Goal: Task Accomplishment & Management: Complete application form

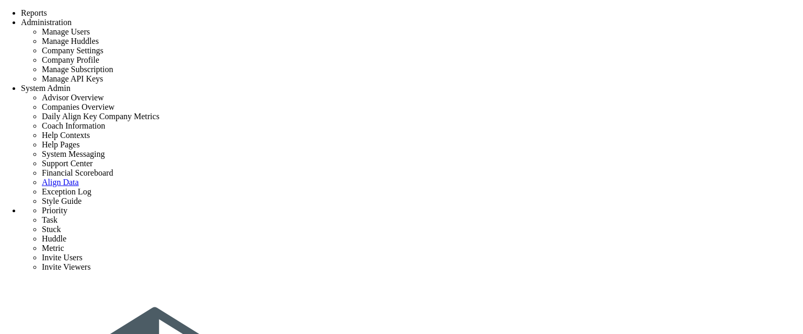
click at [373, 13] on div "Strategy One Page Strategic Plan Alignment Checklist 4D Vision Summary Function…" at bounding box center [401, 321] width 803 height 627
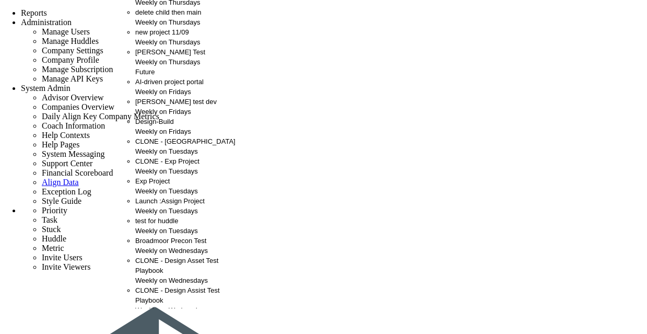
scroll to position [227, 0]
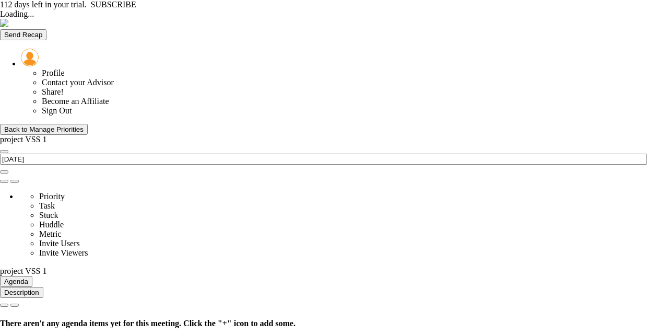
type input "[DATE]"
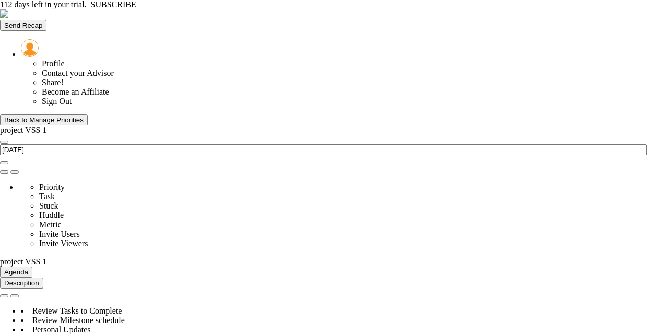
type input "Budget Alignment - project VSS 1"
type input "[PERSON_NAME]"
radio input "true"
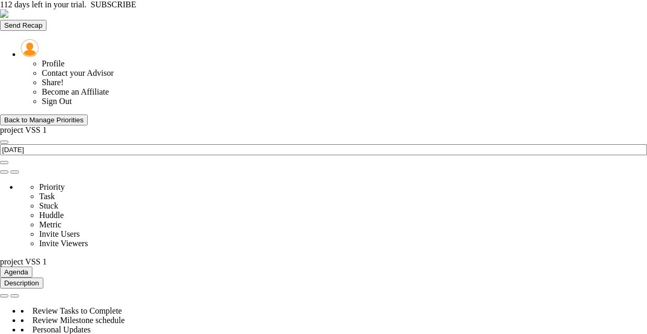
type input "98"
type input "100"
type input "103"
type input "110"
type input "0.5"
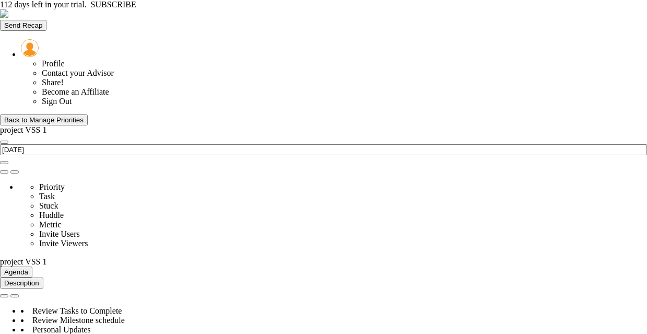
type input "Budget Alignment - project VSS 1"
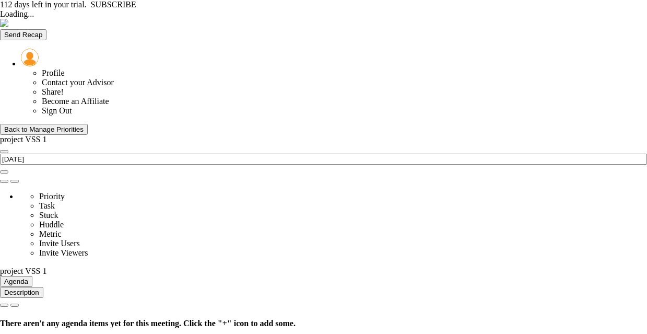
type input "[DATE]"
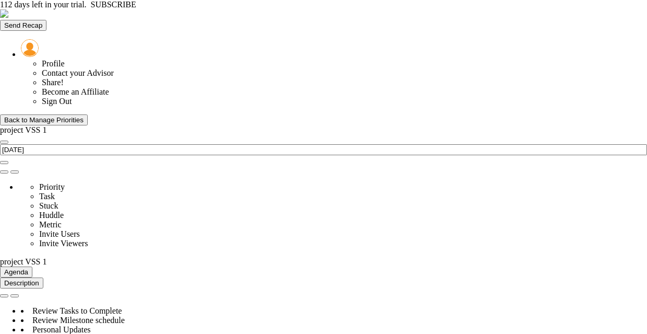
type input "Scope Locked - project VSS 1"
type input "[PERSON_NAME] A"
radio input "true"
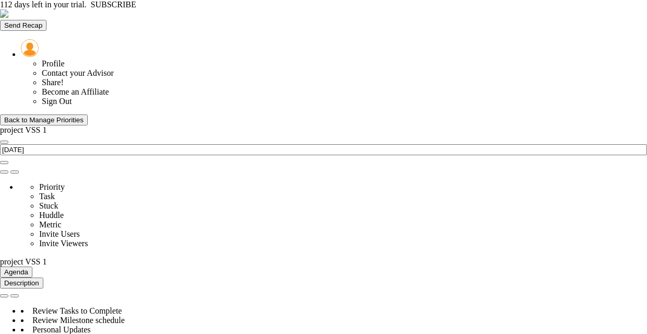
type input "95"
type input "90"
type input "80"
type input "75"
type input "0"
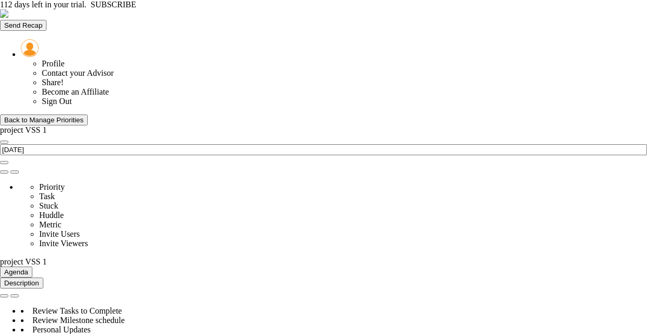
type input "Scope Locked - project VSS 1"
type input "Budget Alignment - project VSS 1"
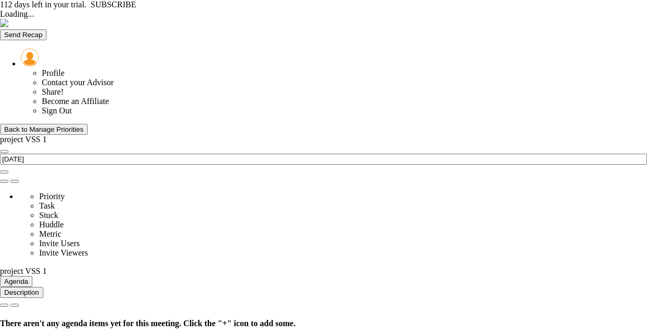
type input "[DATE]"
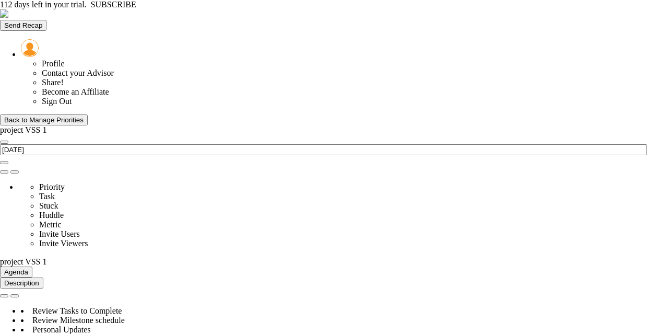
type input "Budget Alignment - project VSS 1"
type input "[PERSON_NAME]"
radio input "true"
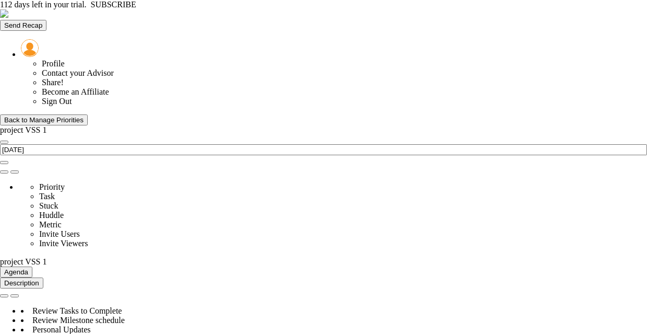
type input "98"
type input "100"
type input "103"
type input "110"
type input "0.5"
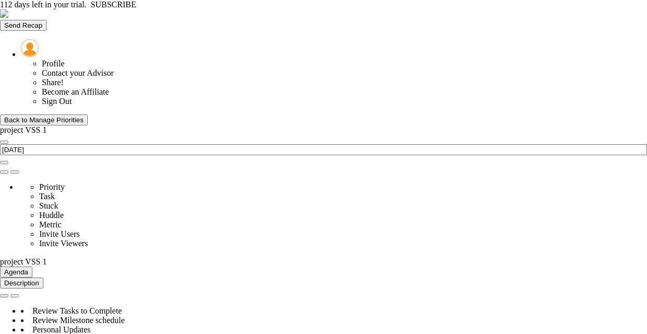
type input "Budget Alignment - project VSS 1"
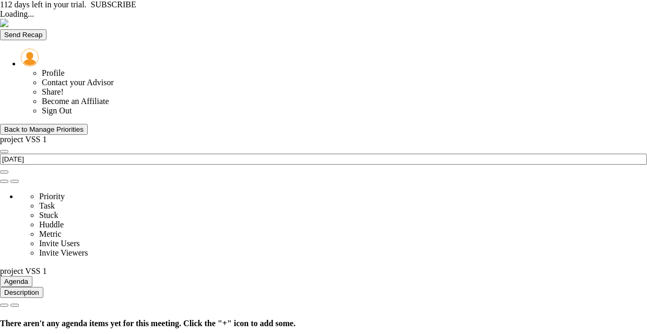
type input "[DATE]"
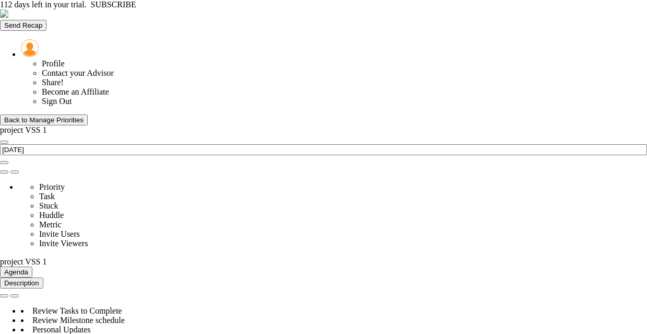
type input "Budget Alignment - project VSS 1"
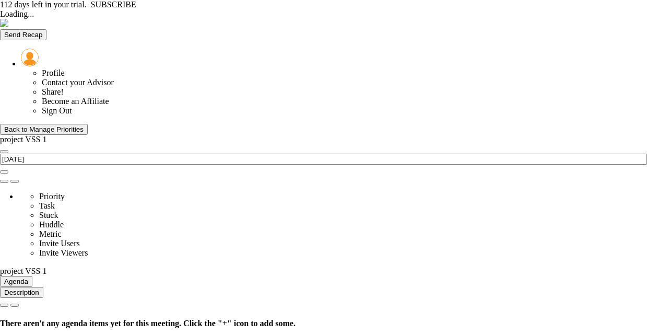
type input "[DATE]"
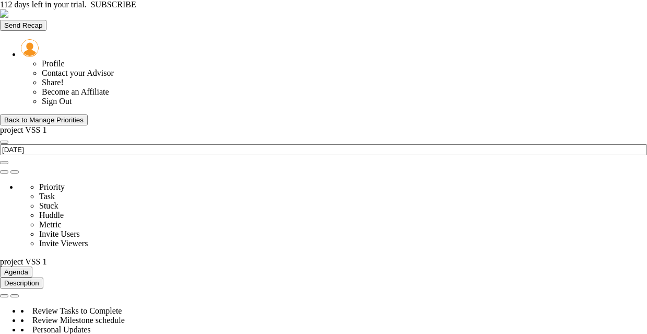
type input "Budget Alignment - project VSS 1"
type input "[PERSON_NAME]"
radio input "true"
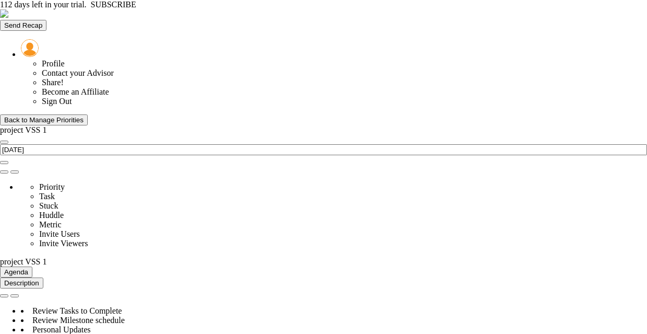
type input "98"
type input "100"
type input "103"
type input "110"
type input "0.5"
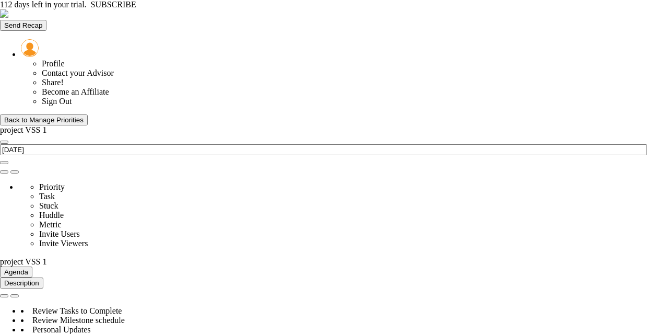
type input "Budget Alignment - project VSS 1"
click at [73, 116] on div "Back to Manage Priorities" at bounding box center [43, 120] width 79 height 8
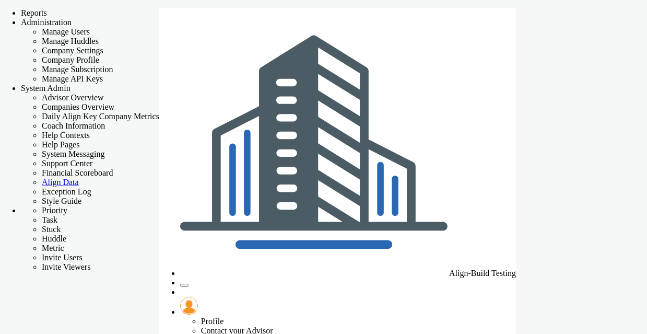
checkbox input "false"
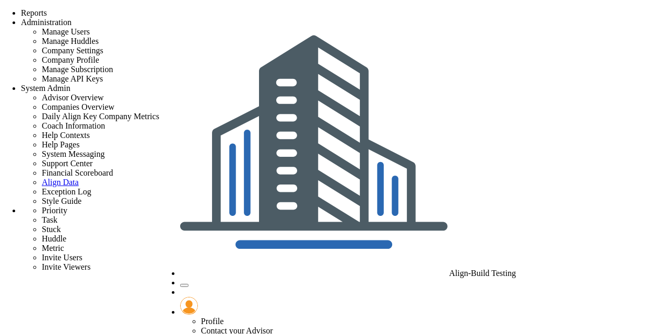
click at [516, 269] on span "Align-Build Testing" at bounding box center [482, 273] width 67 height 9
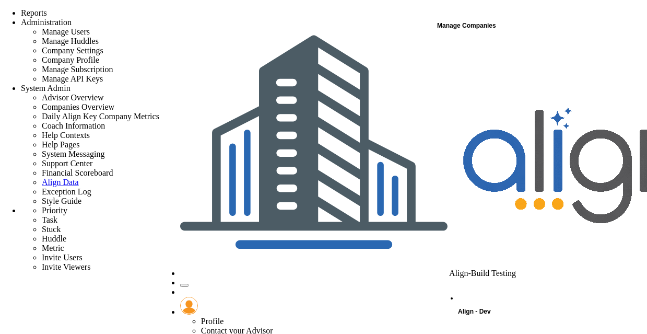
click at [488, 308] on span "Align - Dev" at bounding box center [474, 311] width 33 height 7
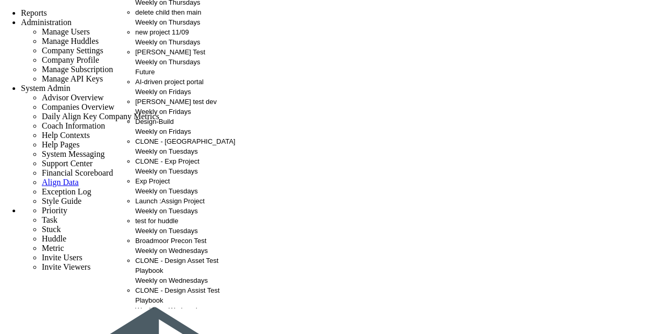
scroll to position [227, 0]
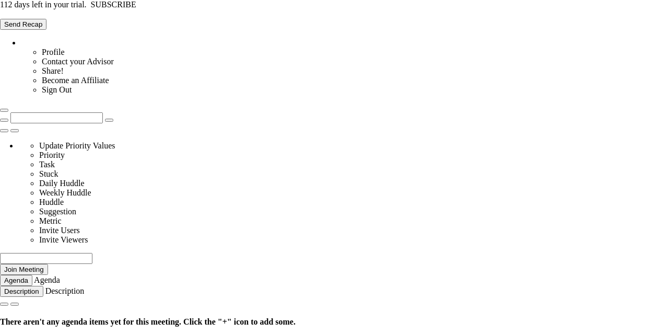
type input "Thursday, September 18, 2025"
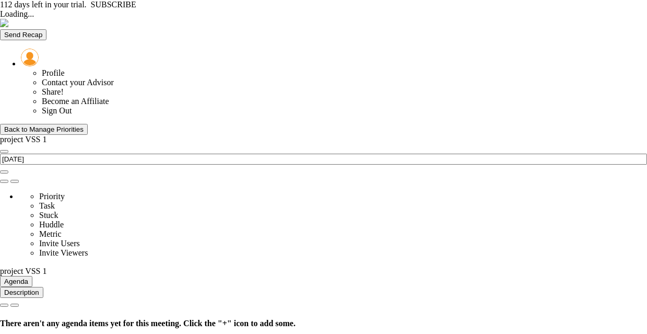
type input "Wednesday, September 17, 2025"
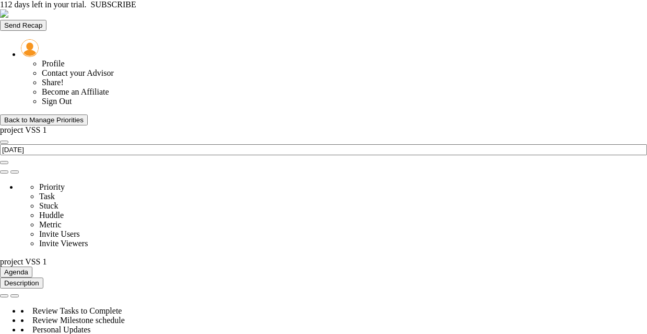
type input "Risk Items Closed - project VSS 1"
type input "[PERSON_NAME]"
radio input "true"
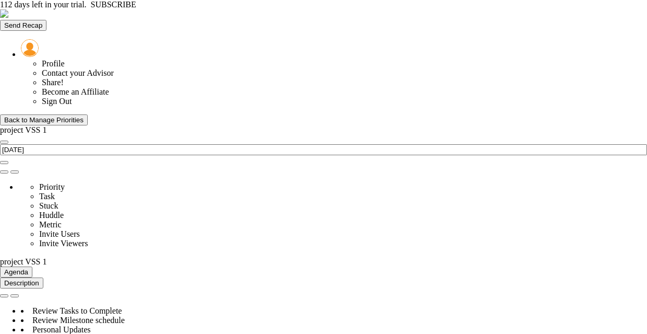
type input "95"
type input "90"
type input "75"
type input "60"
type input "0"
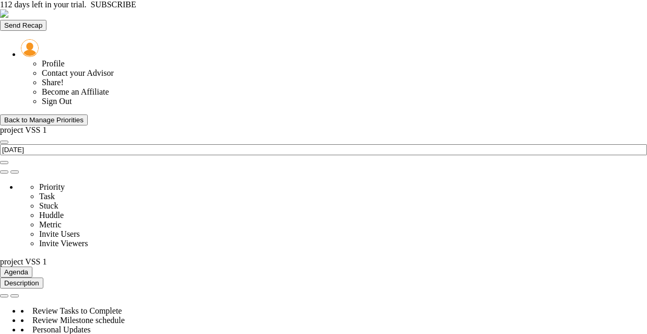
type input "Risk Items Closed - project VSS 1"
click at [59, 116] on div "Back to Manage Priorities" at bounding box center [43, 120] width 79 height 8
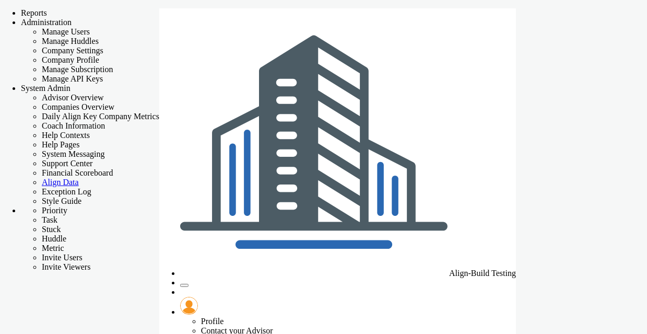
checkbox input "false"
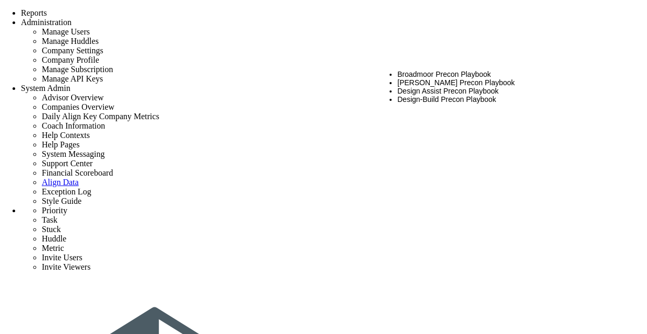
click at [466, 78] on li "[PERSON_NAME] Precon Playbook" at bounding box center [510, 82] width 224 height 8
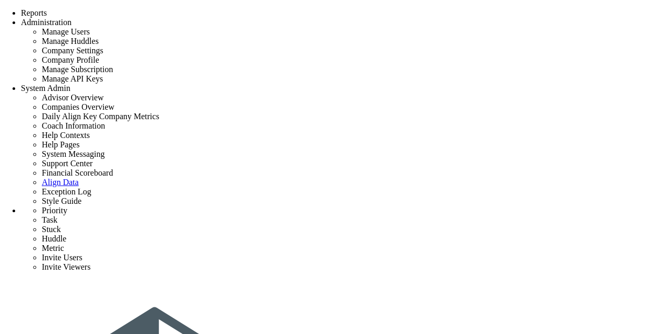
type input "project VSS 2"
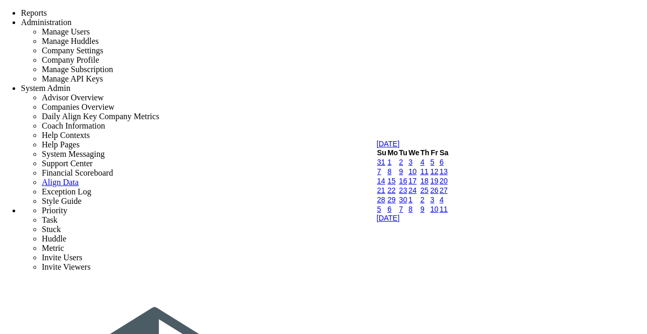
click at [429, 185] on link "18" at bounding box center [425, 181] width 8 height 8
type input "[DATE]"
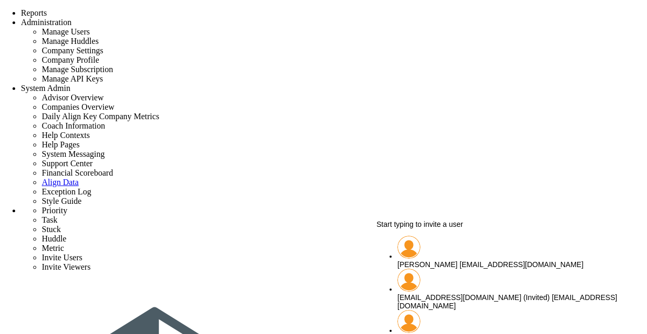
click at [437, 260] on span "[PERSON_NAME]" at bounding box center [428, 264] width 60 height 8
type input "[PERSON_NAME]"
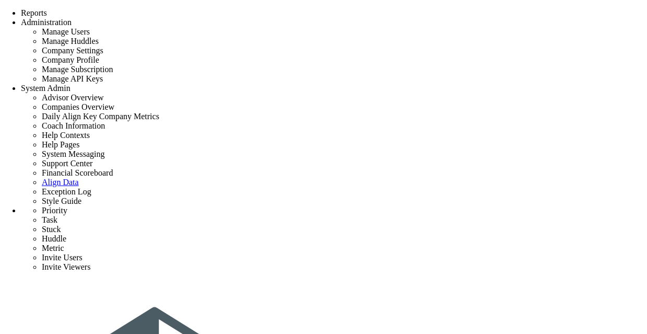
scroll to position [130, 0]
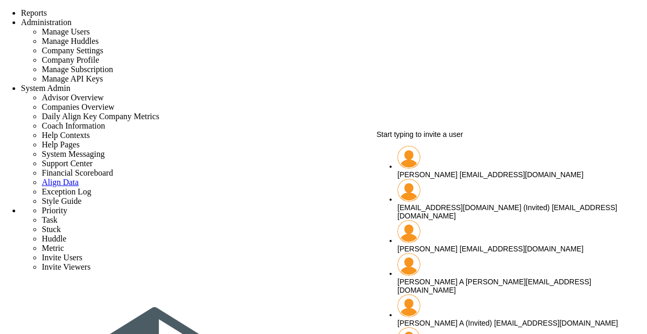
click at [433, 170] on span "[PERSON_NAME]" at bounding box center [428, 174] width 60 height 8
type input "[PERSON_NAME]"
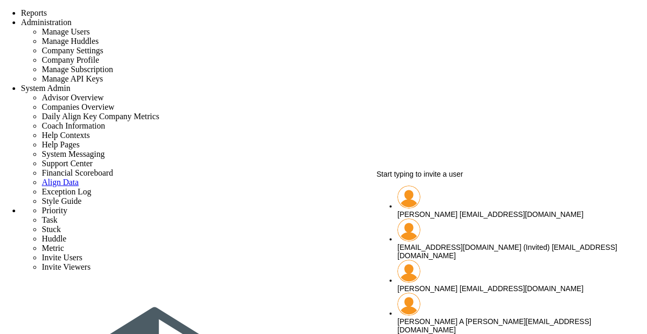
click at [453, 210] on span "[PERSON_NAME]" at bounding box center [428, 214] width 60 height 8
type input "[PERSON_NAME]"
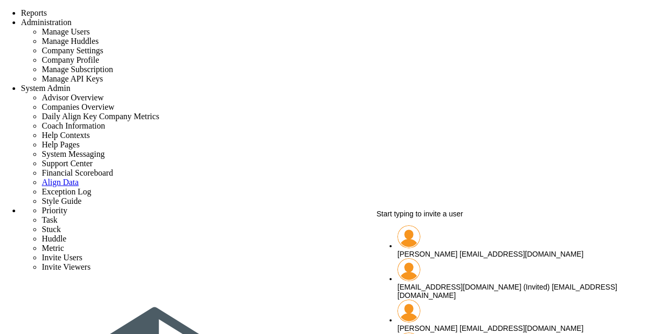
click at [454, 250] on span "[PERSON_NAME]" at bounding box center [428, 254] width 60 height 8
type input "[PERSON_NAME]"
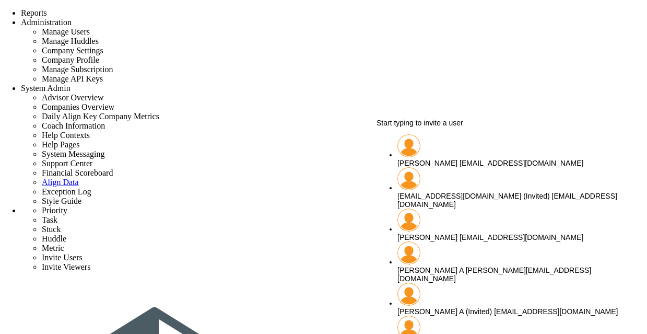
click at [453, 266] on span "[PERSON_NAME][EMAIL_ADDRESS][DOMAIN_NAME]" at bounding box center [495, 274] width 194 height 17
type input "[PERSON_NAME] A"
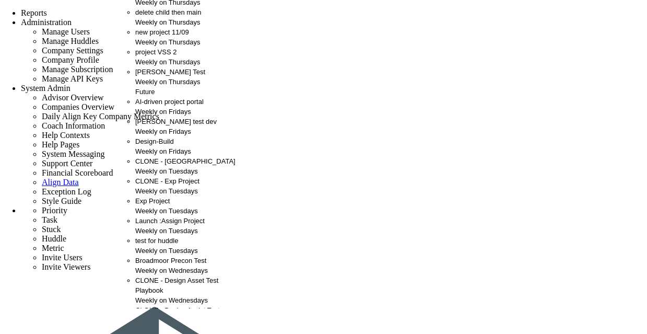
click at [151, 56] on span "project VSS 2" at bounding box center [156, 52] width 42 height 8
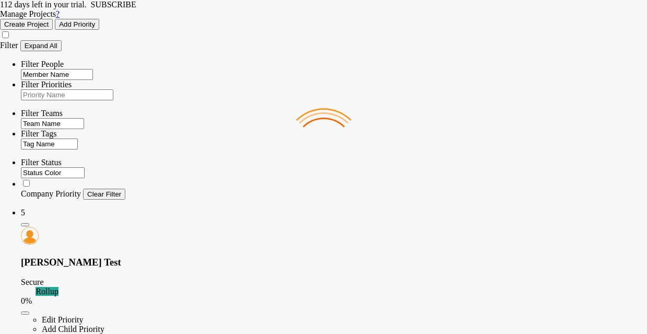
scroll to position [0, 0]
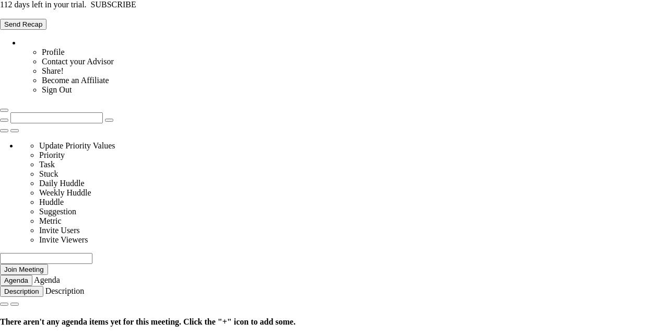
type input "[DATE]"
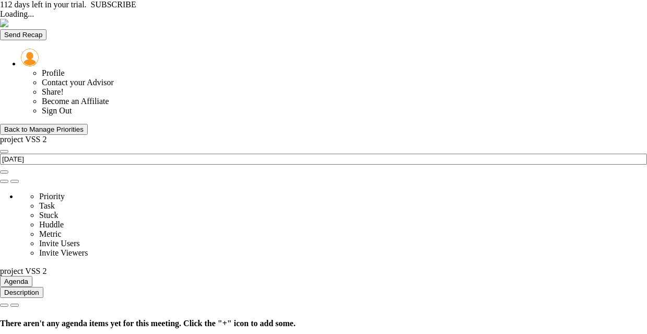
type input "[DATE]"
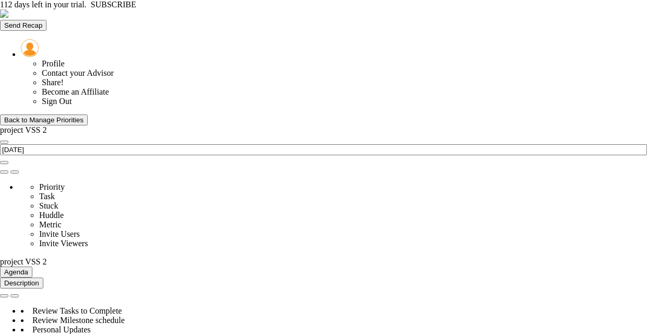
scroll to position [209, 0]
type input "1"
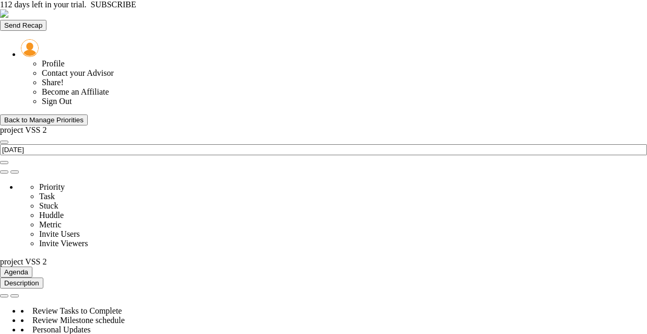
type input "2"
click at [79, 116] on div "Back to Manage Priorities" at bounding box center [43, 120] width 79 height 8
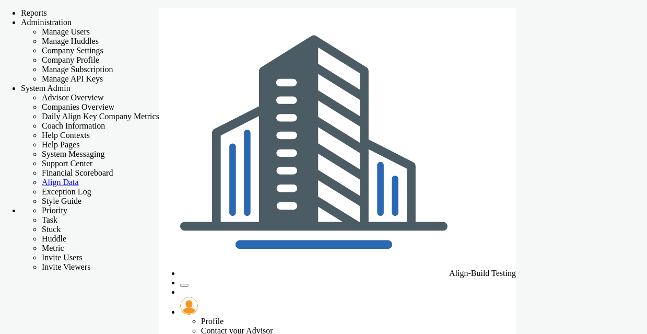
checkbox input "false"
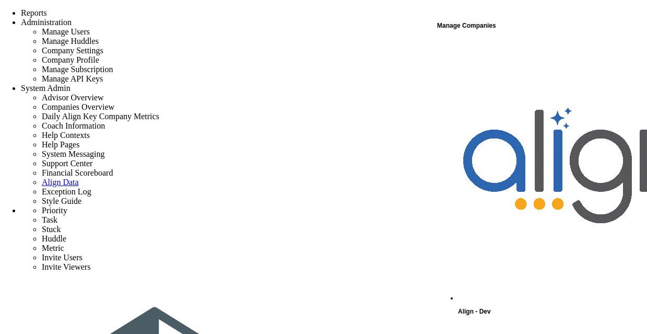
click at [490, 308] on span "Align - Dev" at bounding box center [474, 311] width 33 height 7
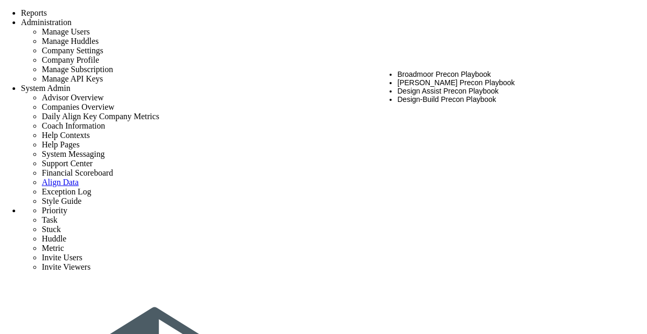
click at [435, 78] on li "[PERSON_NAME] Precon Playbook" at bounding box center [510, 82] width 224 height 8
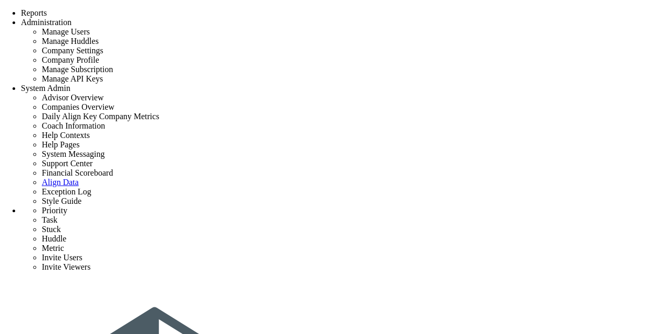
type input "project VSS 3"
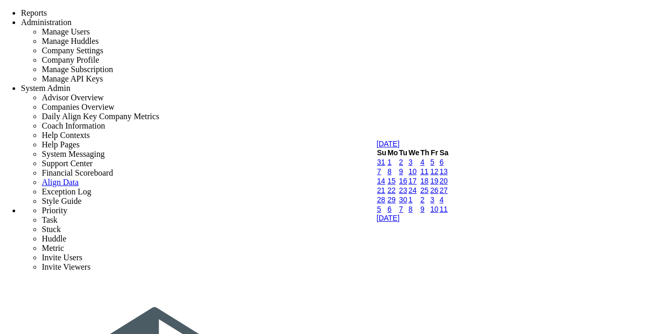
click at [429, 185] on link "18" at bounding box center [425, 181] width 8 height 8
type input "[DATE]"
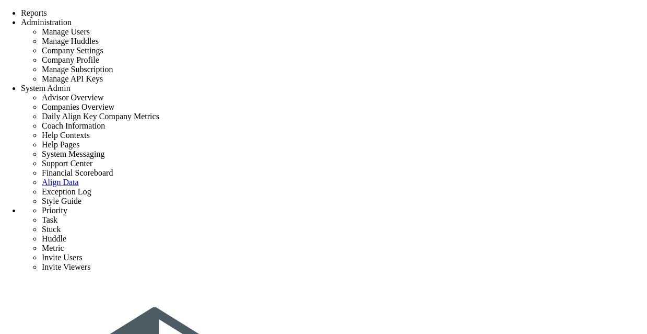
scroll to position [130, 0]
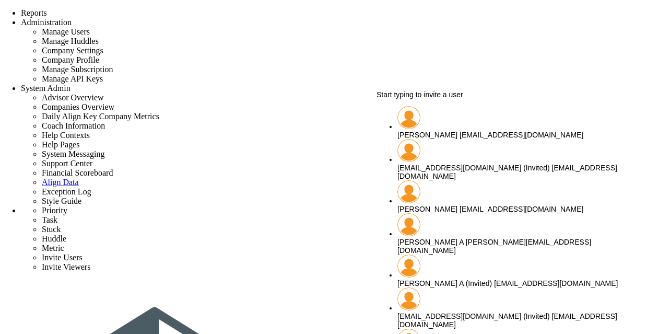
click at [444, 131] on div "[PERSON_NAME] [EMAIL_ADDRESS][DOMAIN_NAME]" at bounding box center [510, 135] width 224 height 8
type input "[PERSON_NAME]"
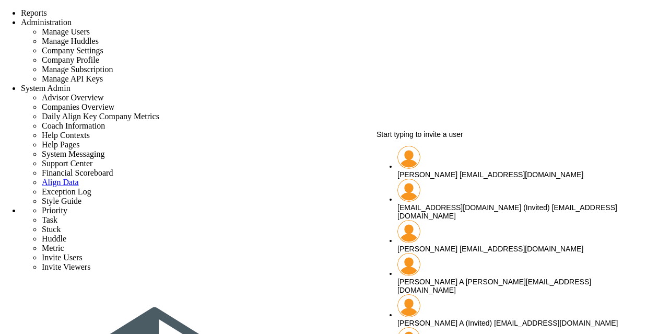
click at [437, 170] on span "[PERSON_NAME]" at bounding box center [428, 174] width 60 height 8
type input "[PERSON_NAME]"
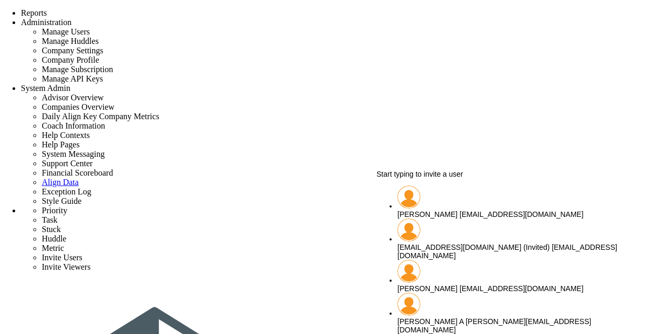
click at [451, 212] on span "[PERSON_NAME]" at bounding box center [428, 214] width 60 height 8
type input "[PERSON_NAME]"
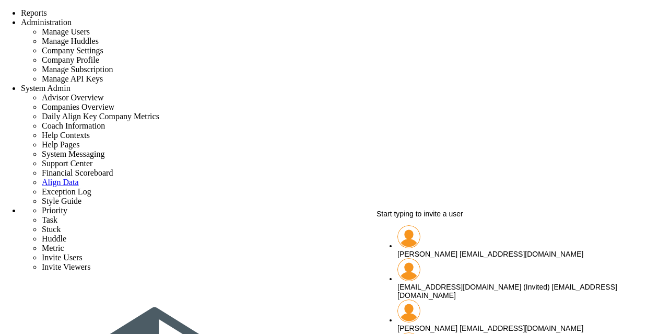
click at [458, 241] on li "[PERSON_NAME] [EMAIL_ADDRESS][DOMAIN_NAME]" at bounding box center [510, 241] width 224 height 33
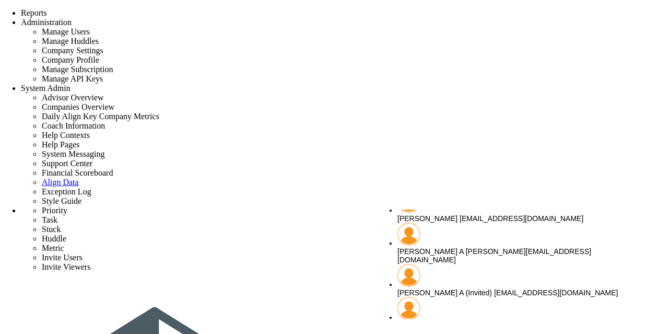
type input "[PERSON_NAME]"
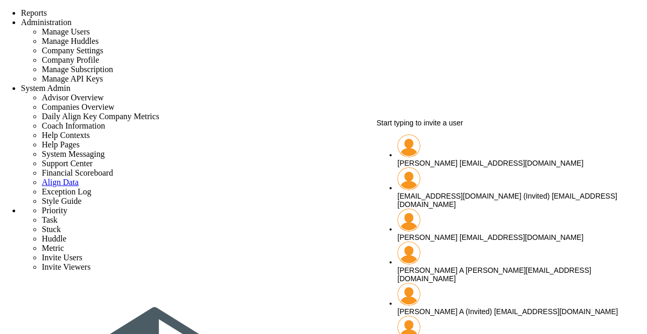
click at [453, 266] on span "[PERSON_NAME][EMAIL_ADDRESS][DOMAIN_NAME]" at bounding box center [495, 274] width 194 height 17
type input "[PERSON_NAME] A"
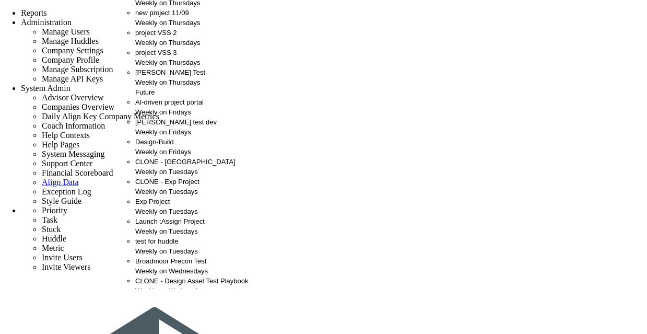
click at [163, 67] on div "Weekly on Thursdays" at bounding box center [192, 62] width 114 height 10
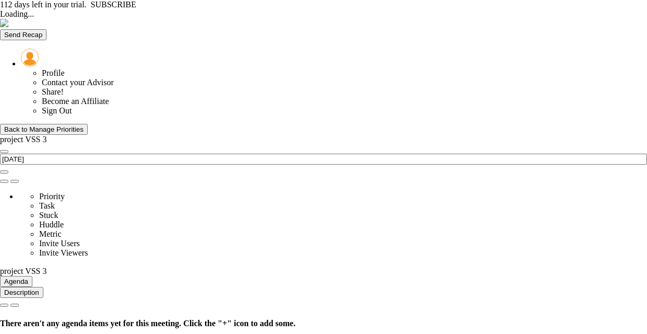
type input "[DATE]"
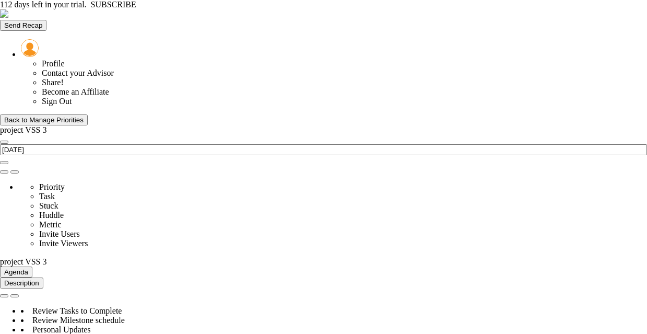
type input "Budget Alignment - project VSS 3"
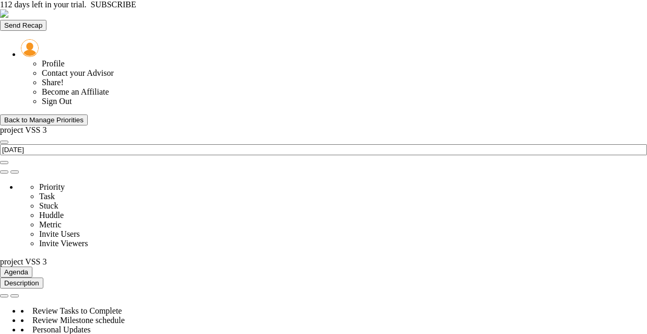
type input "1"
type input "2"
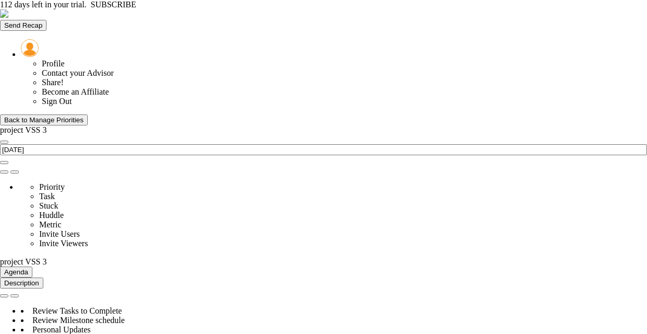
click at [84, 116] on div "Back to Manage Priorities" at bounding box center [43, 120] width 79 height 8
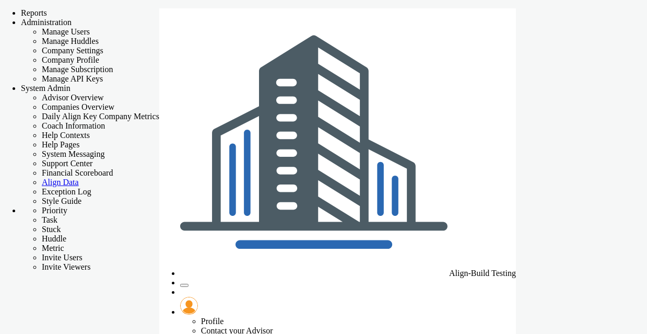
checkbox input "false"
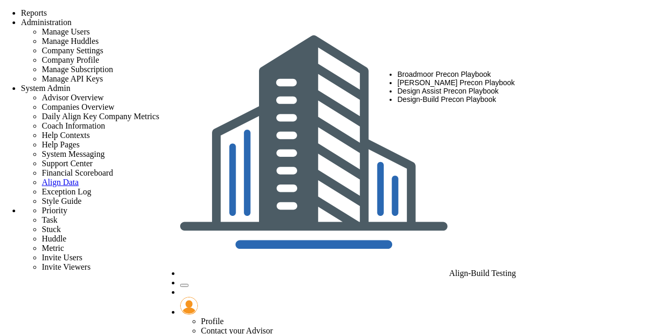
click at [433, 95] on li "Design Assist Precon Playbook" at bounding box center [510, 91] width 224 height 8
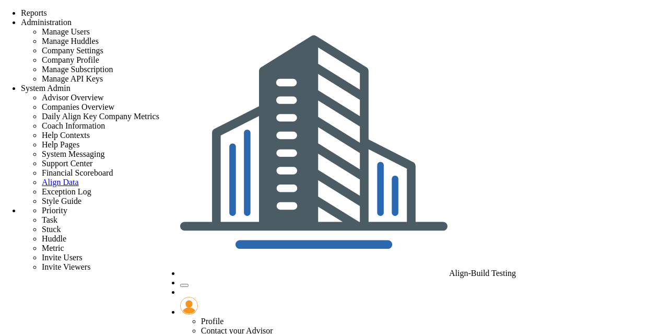
type input "project VSS 4"
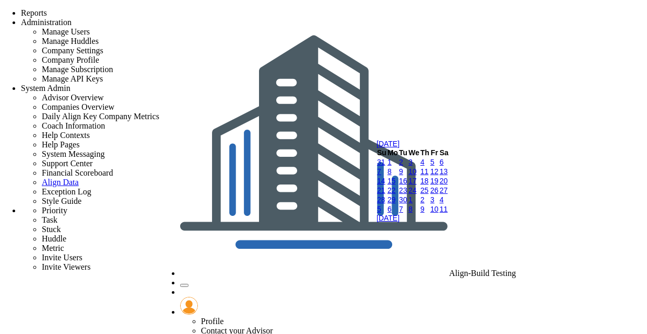
click at [429, 185] on link "18" at bounding box center [425, 181] width 8 height 8
type input "[DATE]"
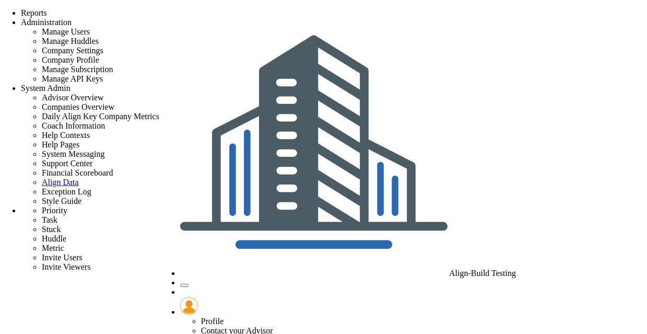
scroll to position [50, 0]
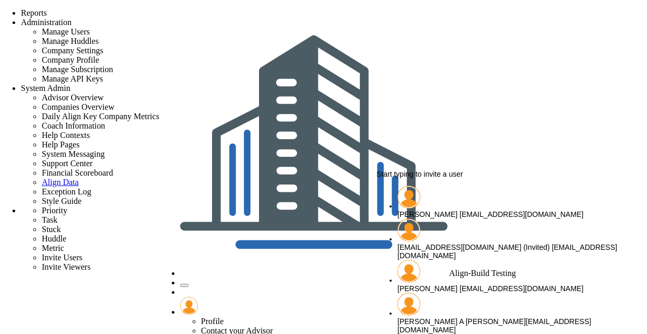
click at [444, 210] on span "[PERSON_NAME]" at bounding box center [428, 214] width 60 height 8
type input "[PERSON_NAME]"
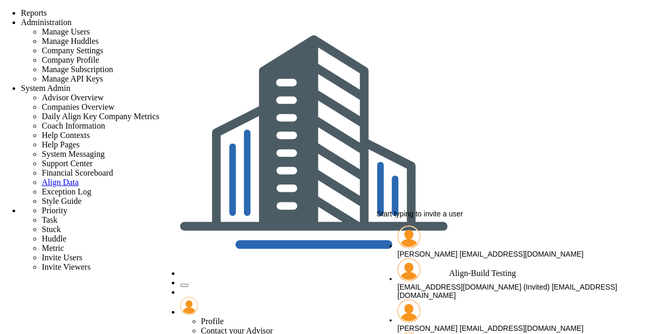
click at [453, 250] on span "[PERSON_NAME]" at bounding box center [428, 254] width 60 height 8
type input "[PERSON_NAME]"
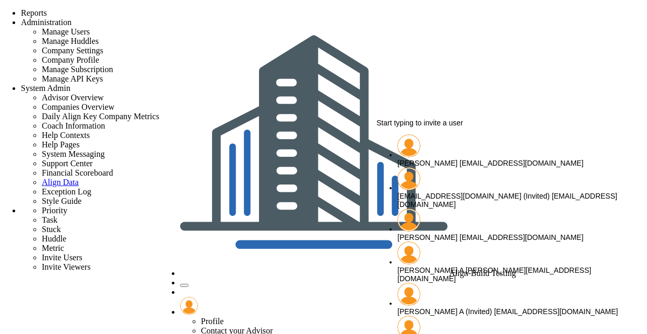
click at [443, 266] on div "chandrika A [EMAIL_ADDRESS][DOMAIN_NAME]" at bounding box center [510, 274] width 224 height 17
type input "[PERSON_NAME] A"
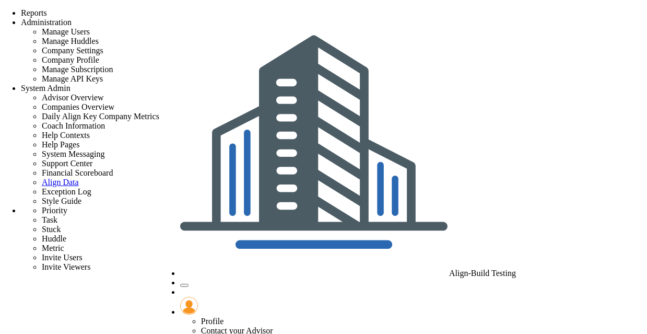
scroll to position [8, 0]
